Goal: Task Accomplishment & Management: Manage account settings

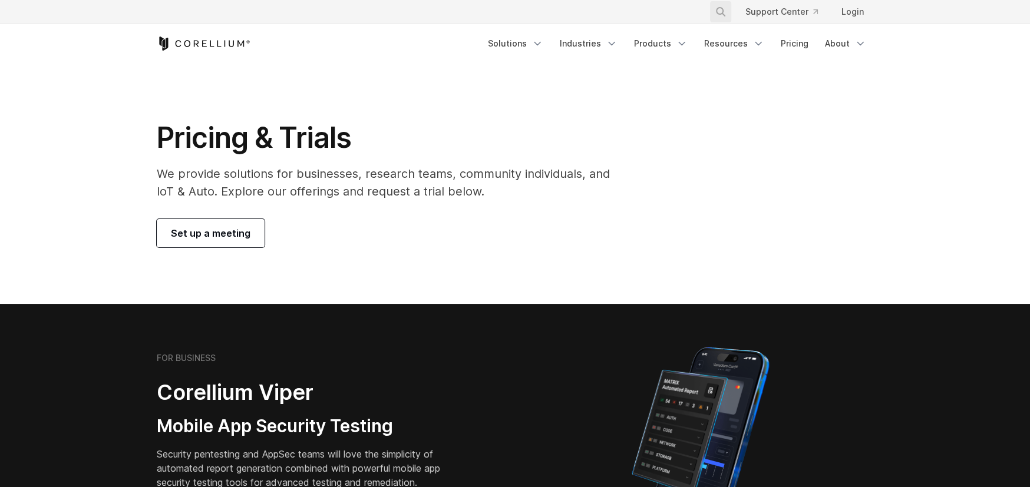
click at [723, 13] on icon "Search" at bounding box center [720, 11] width 9 height 9
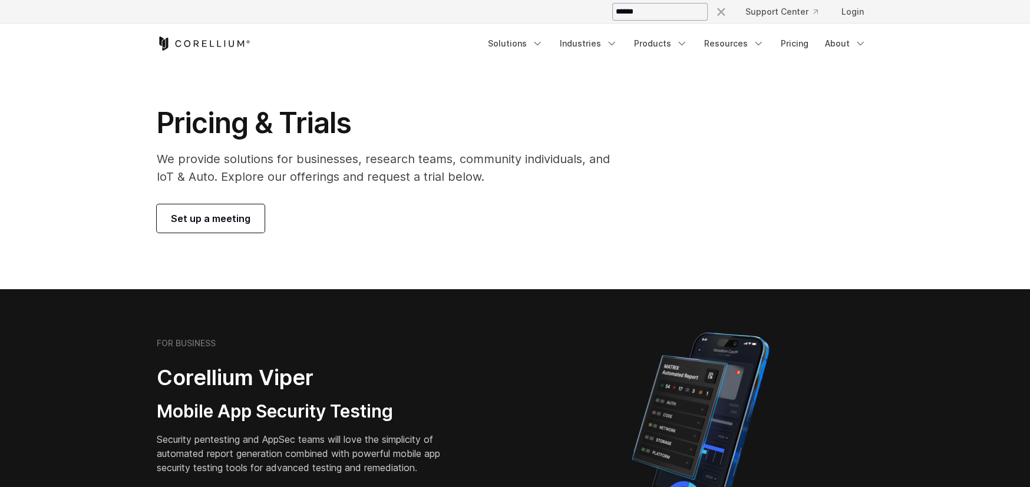
scroll to position [59, 0]
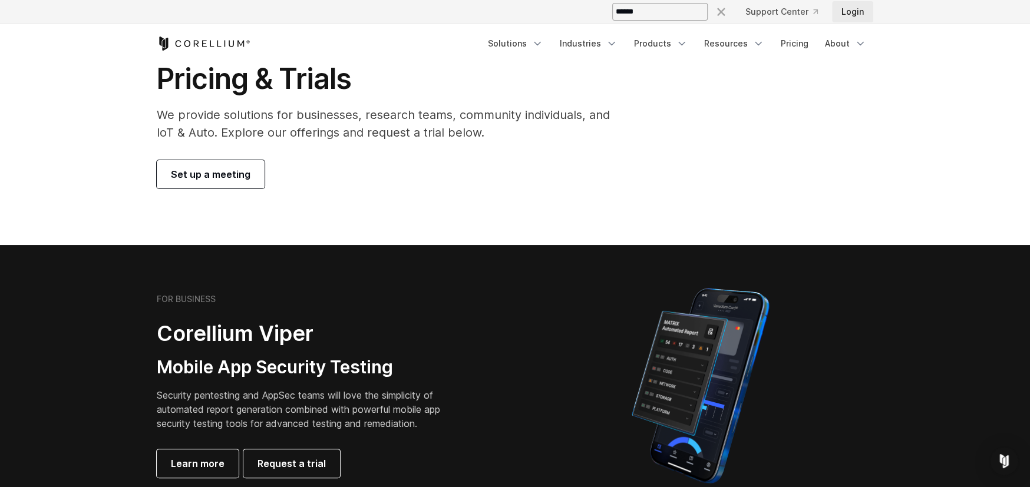
click at [852, 14] on link "Login" at bounding box center [852, 11] width 41 height 21
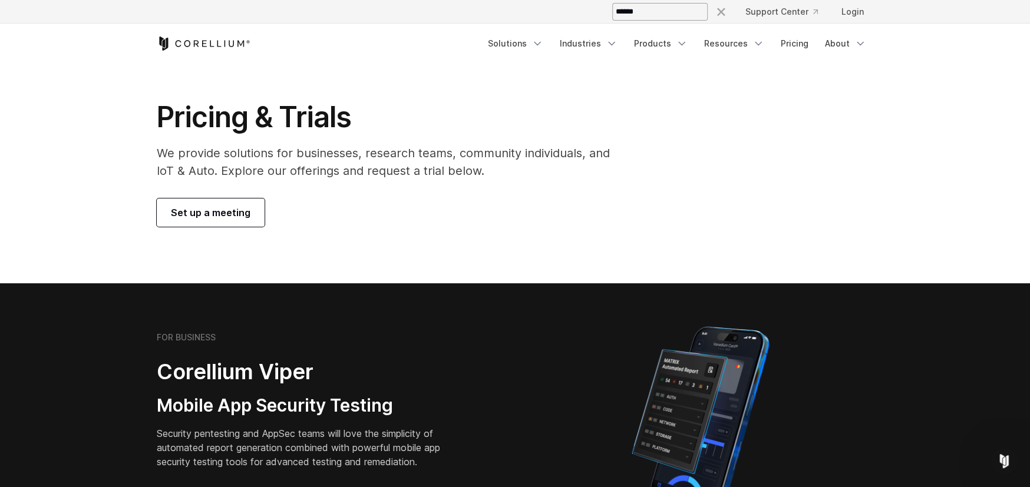
scroll to position [0, 0]
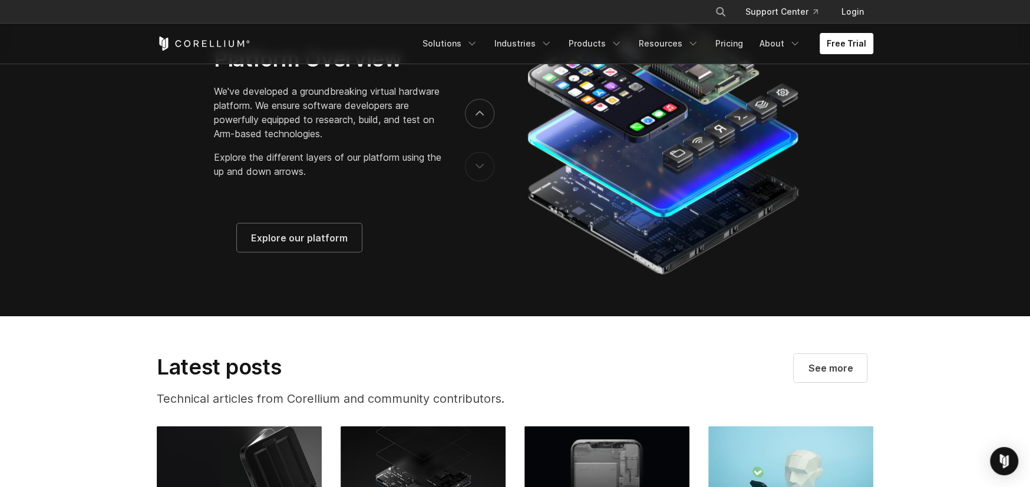
scroll to position [2120, 0]
